Goal: Information Seeking & Learning: Learn about a topic

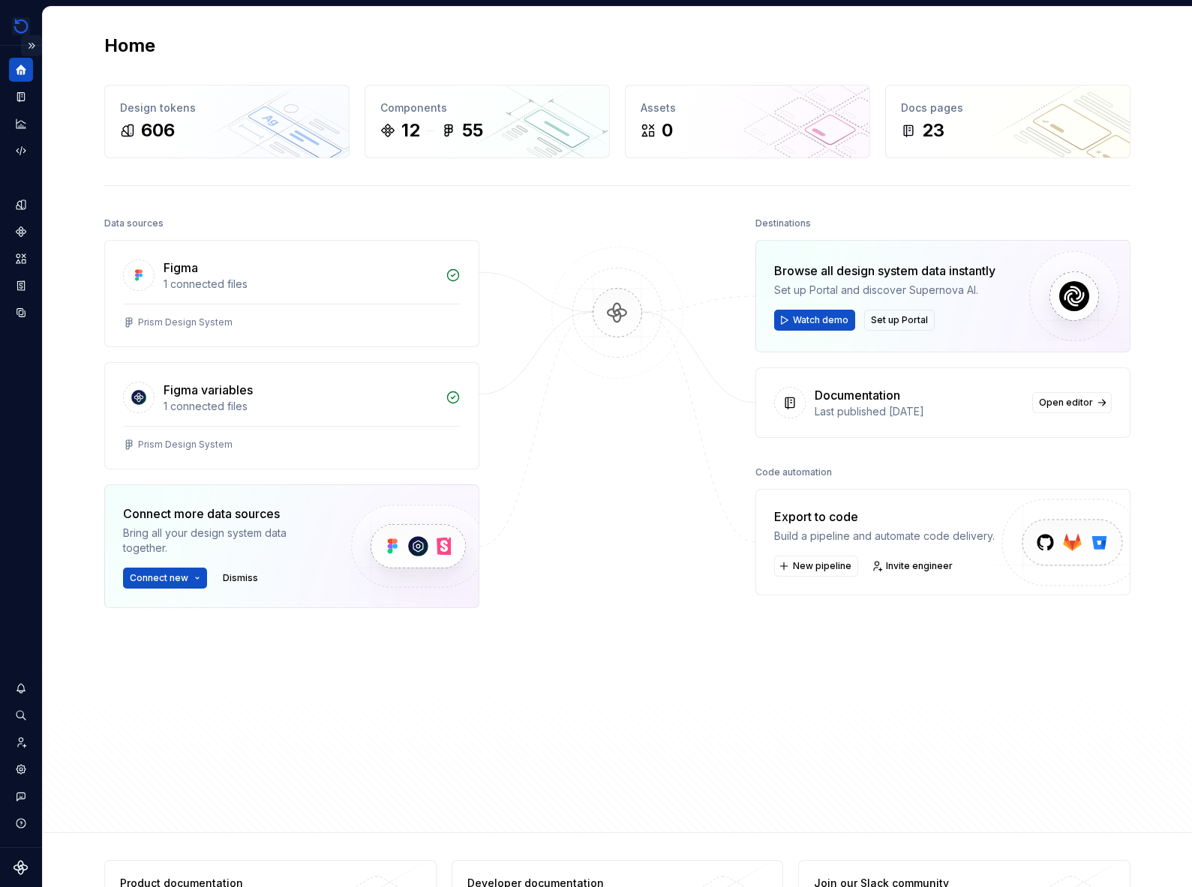
click at [25, 40] on button "Expand sidebar" at bounding box center [31, 45] width 21 height 21
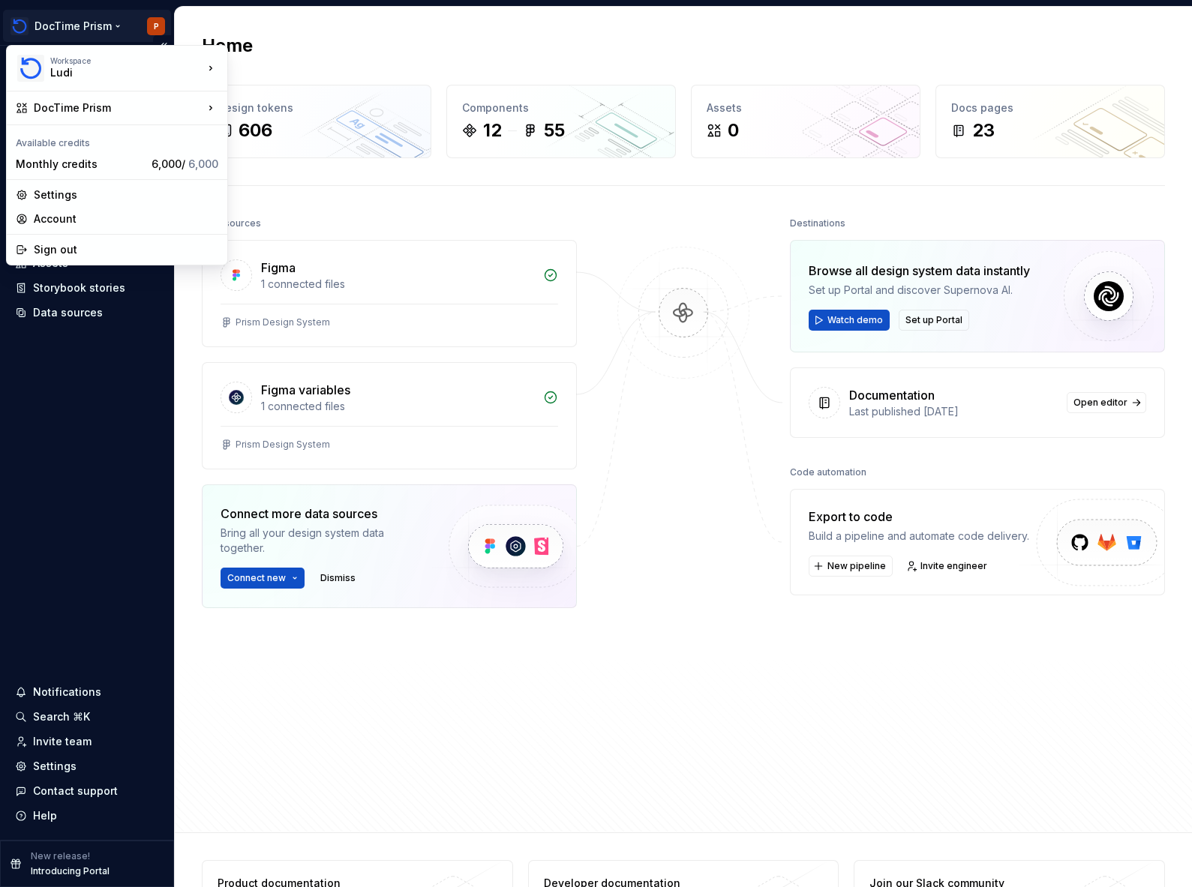
click at [77, 32] on html "DocTime Prism P Home Documentation Analytics Code automation Design system data…" at bounding box center [596, 443] width 1192 height 887
click at [208, 84] on div "Workspace Ludi" at bounding box center [117, 68] width 215 height 39
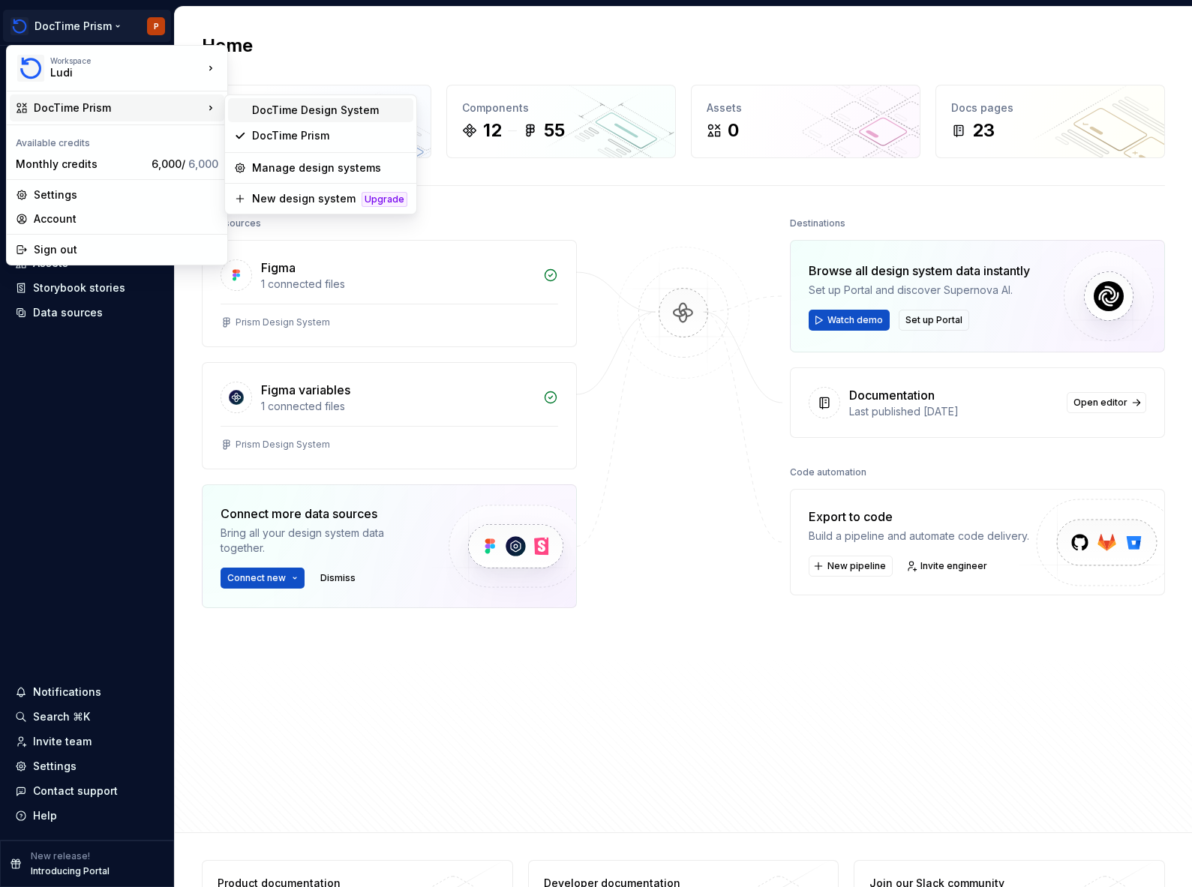
click at [321, 107] on div "DocTime Design System" at bounding box center [329, 110] width 155 height 15
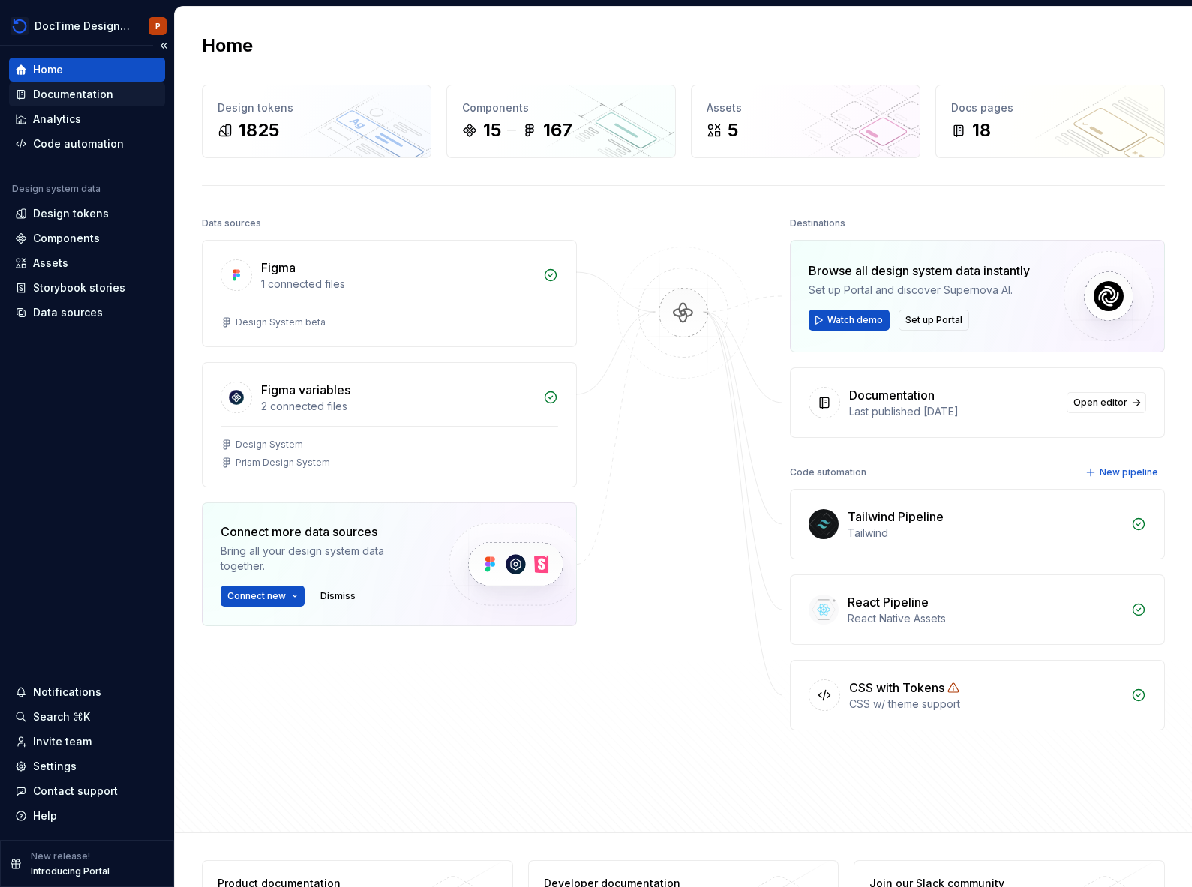
click at [86, 94] on div "Documentation" at bounding box center [73, 94] width 80 height 15
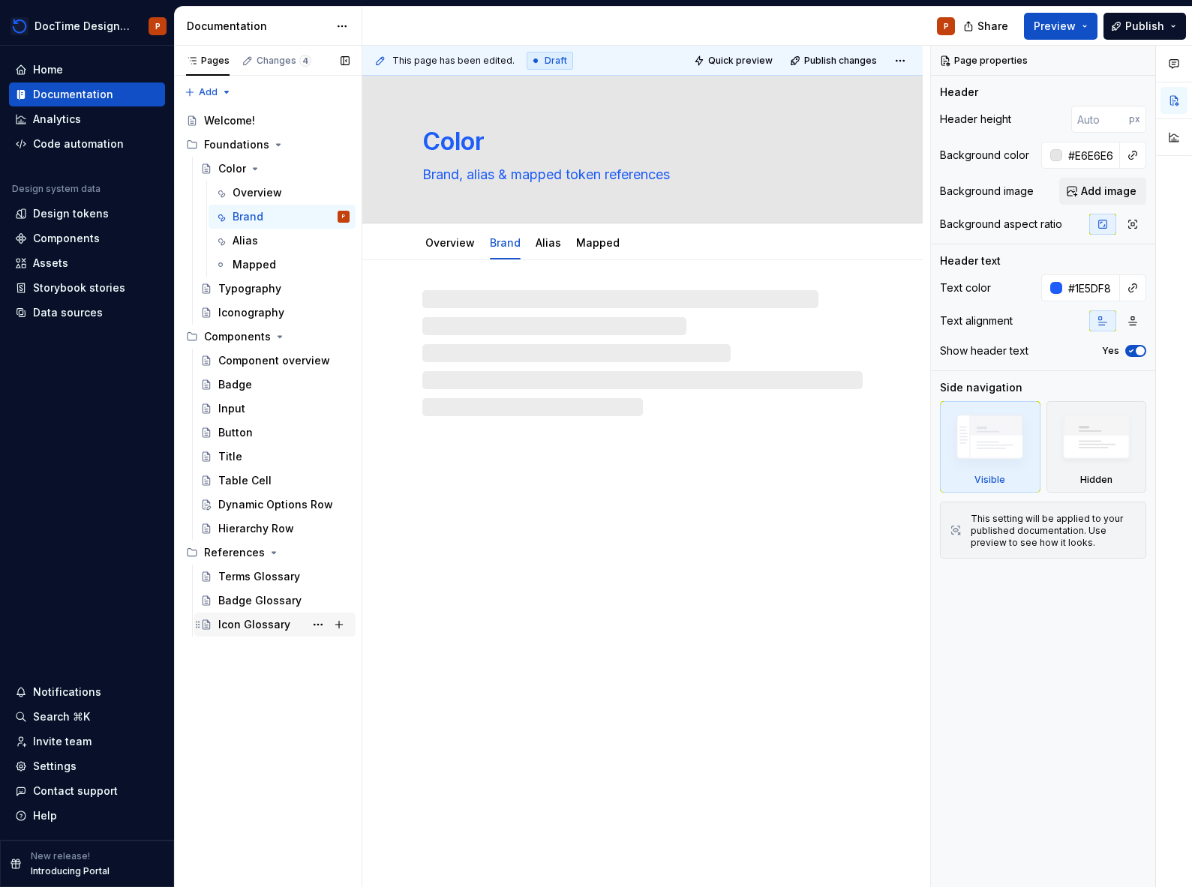
click at [251, 624] on div "Icon Glossary" at bounding box center [254, 624] width 72 height 15
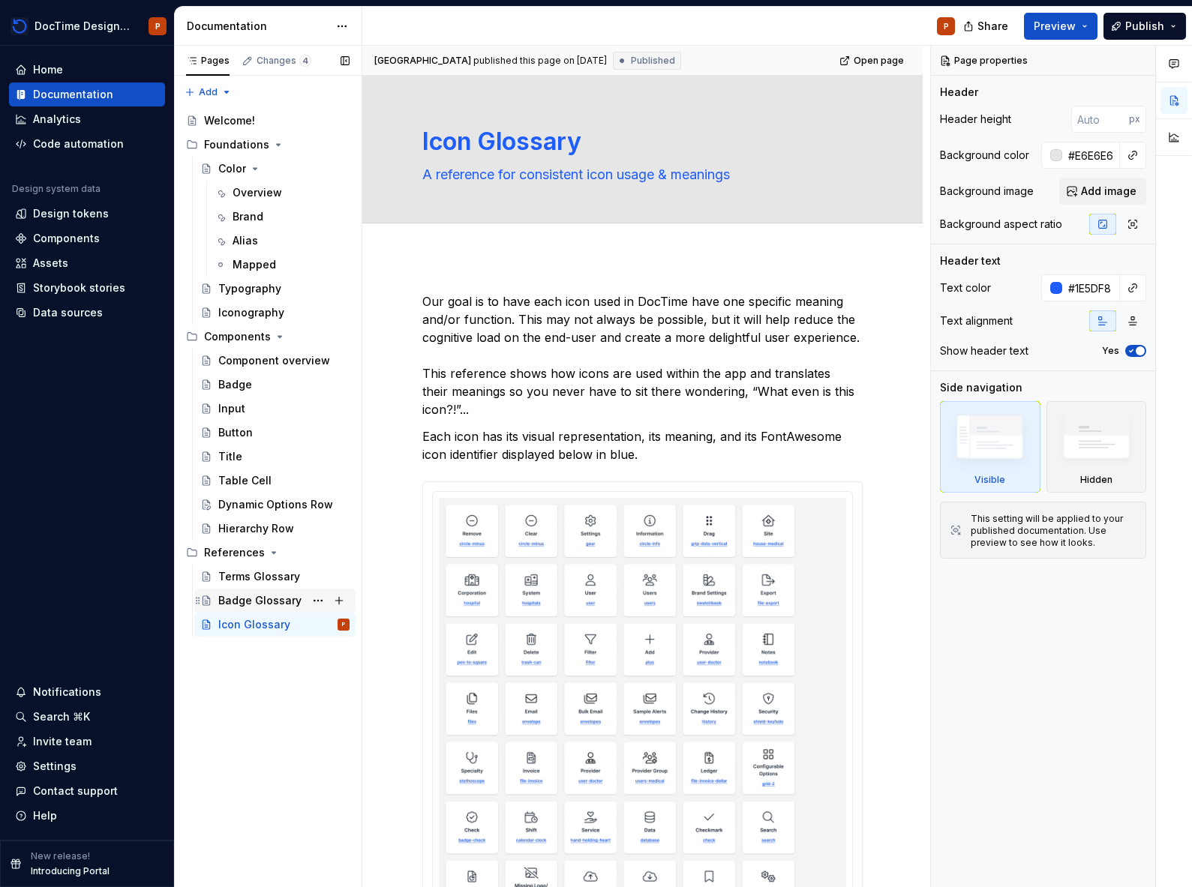
click at [272, 597] on div "Badge Glossary" at bounding box center [259, 600] width 83 height 15
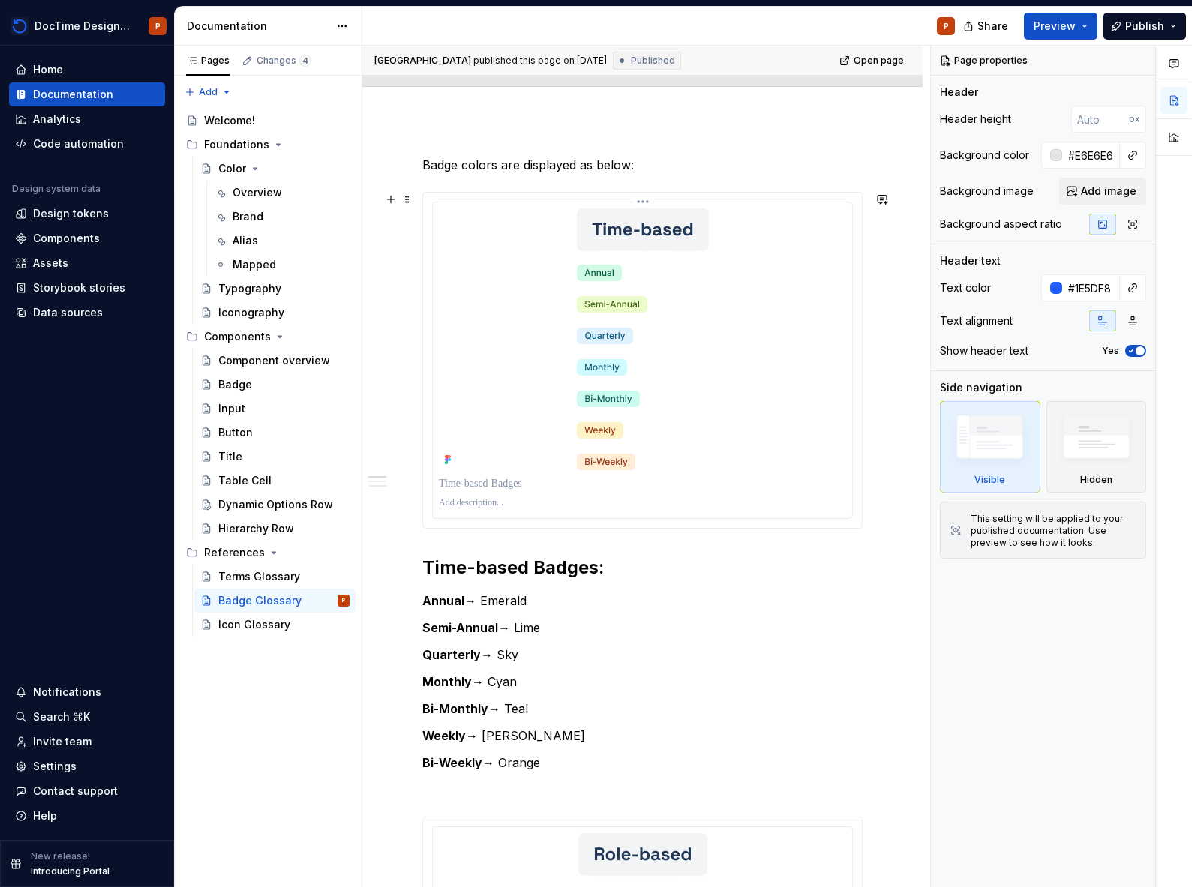
scroll to position [140, 0]
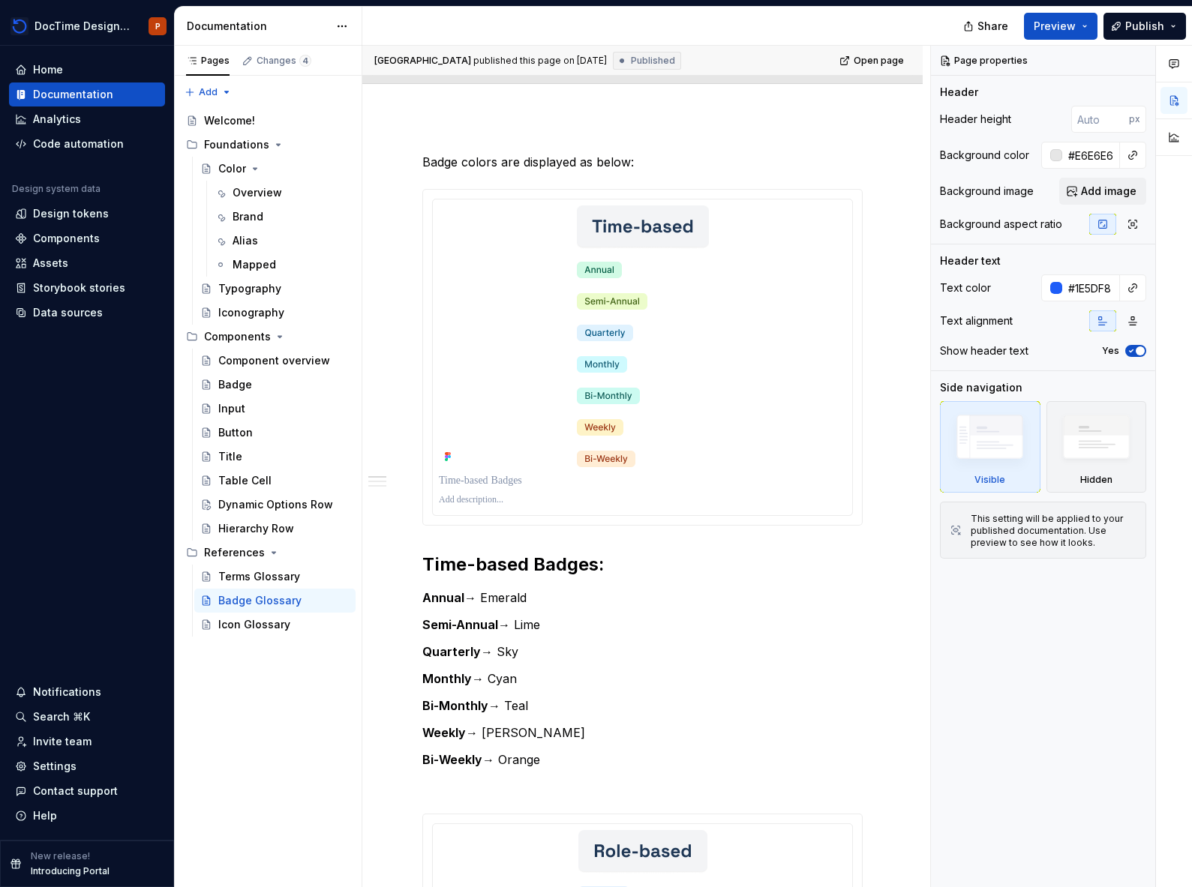
type textarea "*"
